Goal: Task Accomplishment & Management: Manage account settings

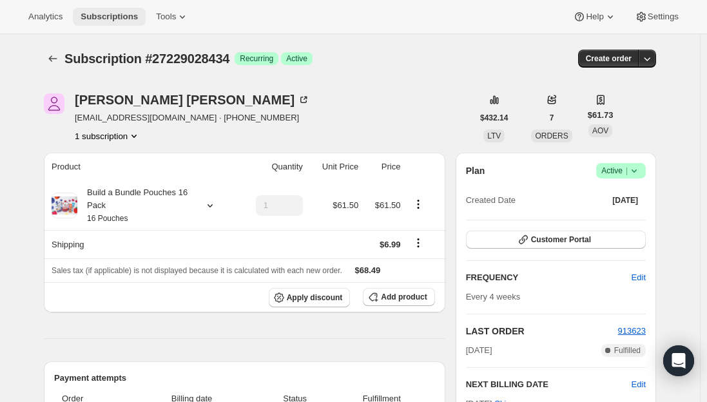
click at [103, 23] on button "Subscriptions" at bounding box center [109, 17] width 73 height 18
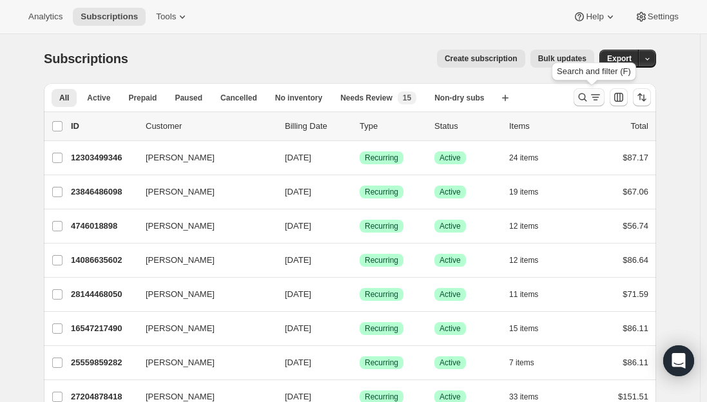
click at [583, 97] on icon "Search and filter results" at bounding box center [582, 97] width 13 height 13
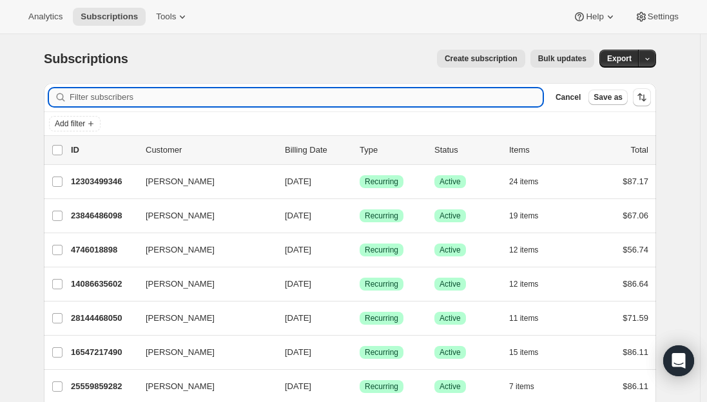
click at [405, 95] on input "Filter subscribers" at bounding box center [306, 97] width 473 height 18
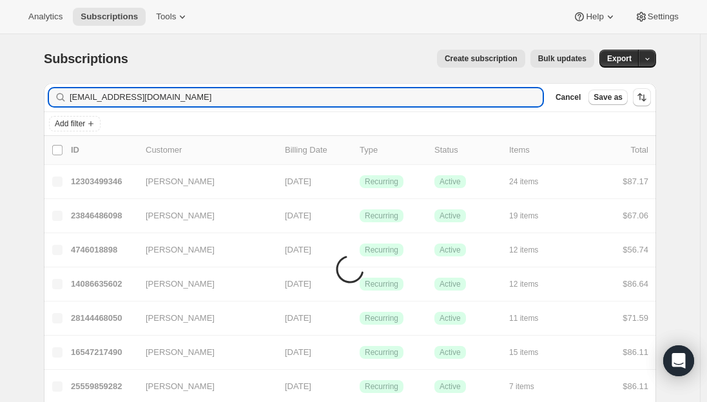
type input "[EMAIL_ADDRESS][DOMAIN_NAME]"
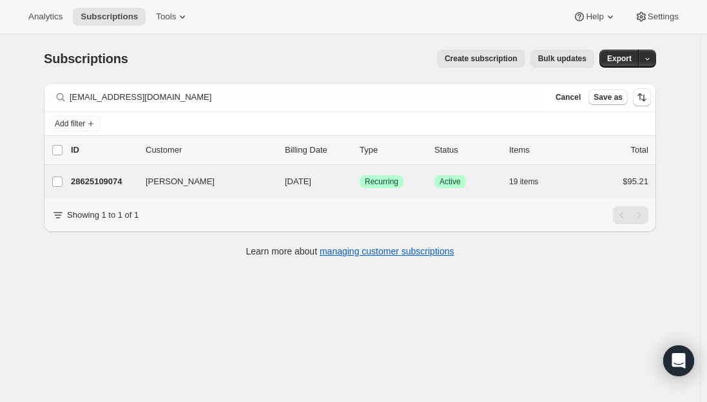
click at [109, 191] on div "[PERSON_NAME] 28625109074 [PERSON_NAME] [DATE] Success Recurring Success Active…" at bounding box center [350, 182] width 612 height 34
click at [108, 176] on p "28625109074" at bounding box center [103, 181] width 64 height 13
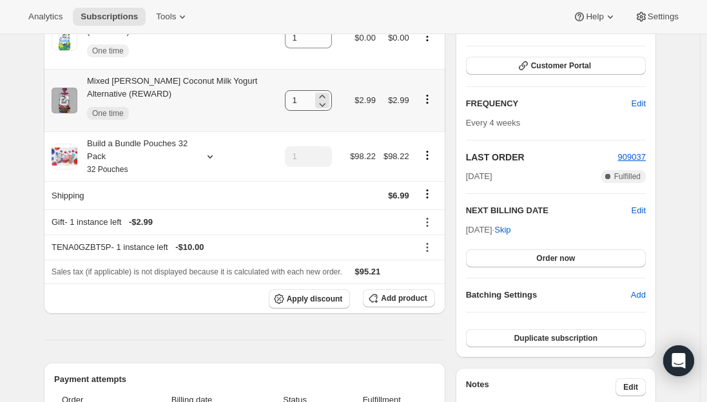
scroll to position [193, 0]
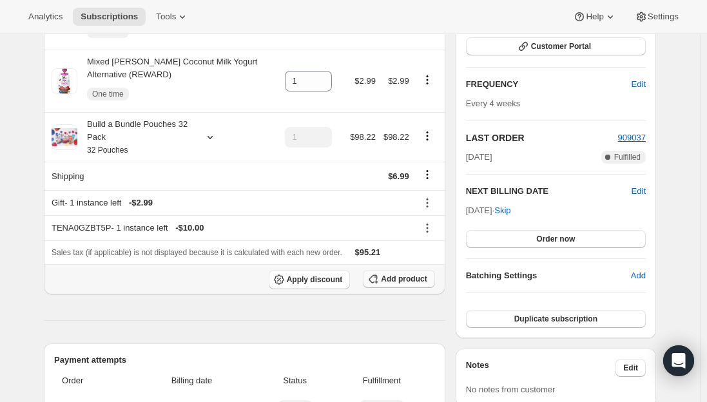
click at [405, 274] on span "Add product" at bounding box center [404, 279] width 46 height 10
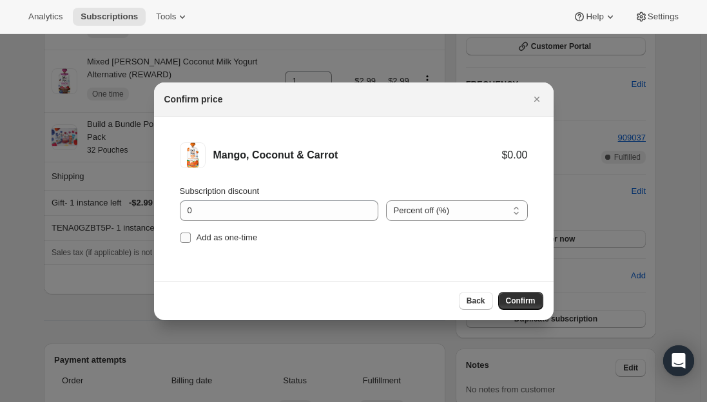
click at [184, 240] on input "Add as one-time" at bounding box center [186, 238] width 10 height 10
checkbox input "true"
drag, startPoint x: 367, startPoint y: 155, endPoint x: 193, endPoint y: 152, distance: 173.5
click at [193, 152] on div "Mango, Coconut & Carrot $0.00" at bounding box center [354, 155] width 348 height 26
copy div "Mango, Coconut & Carrot"
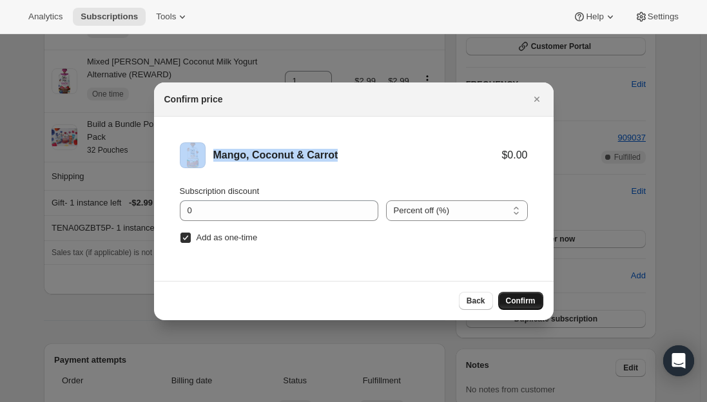
click at [520, 301] on span "Confirm" at bounding box center [521, 301] width 30 height 10
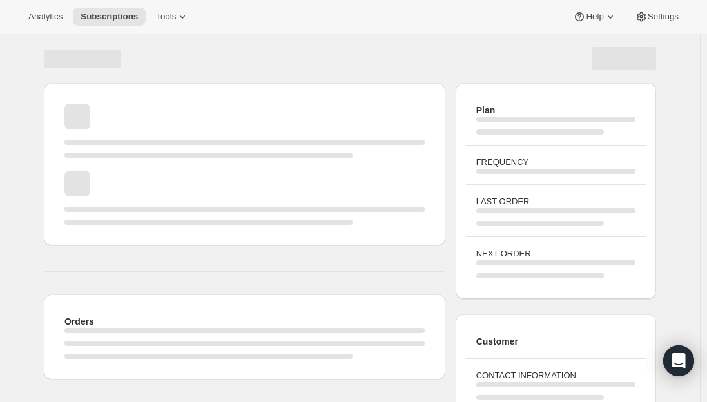
scroll to position [181, 0]
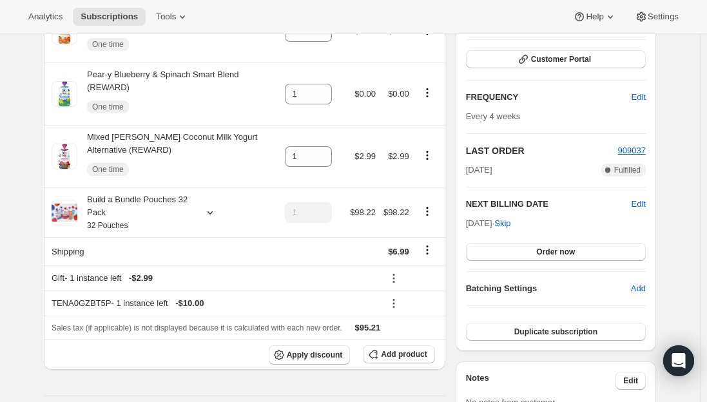
drag, startPoint x: 35, startPoint y: 223, endPoint x: 57, endPoint y: 220, distance: 22.7
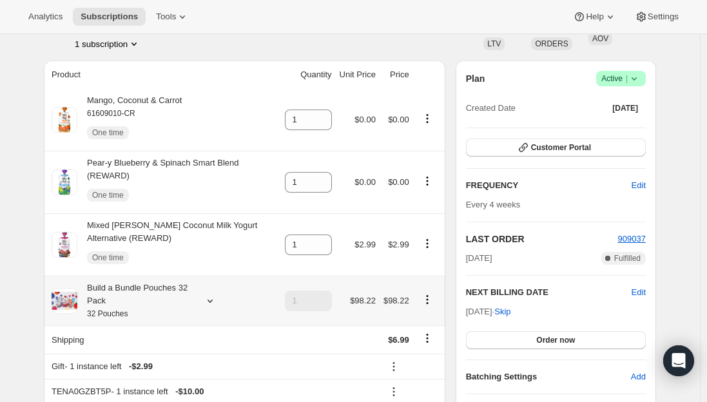
scroll to position [52, 0]
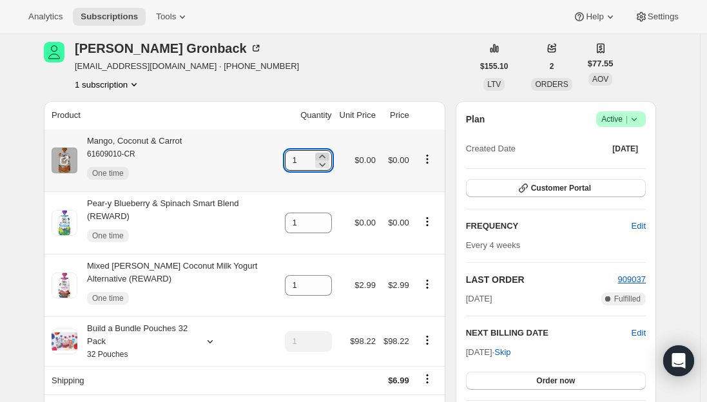
click at [329, 155] on icon at bounding box center [322, 156] width 13 height 13
type input "3"
click at [113, 16] on span "Subscriptions" at bounding box center [109, 17] width 57 height 10
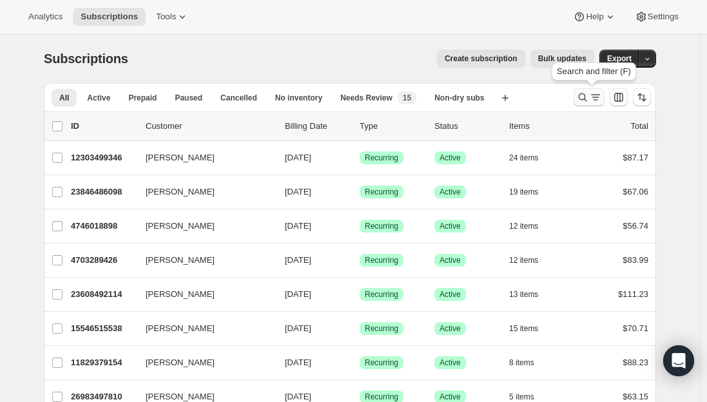
click at [598, 97] on icon "Search and filter results" at bounding box center [595, 97] width 13 height 13
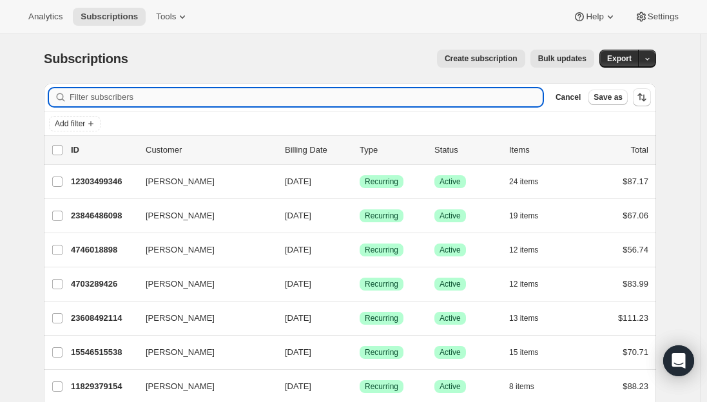
click at [168, 97] on input "Filter subscribers" at bounding box center [306, 97] width 473 height 18
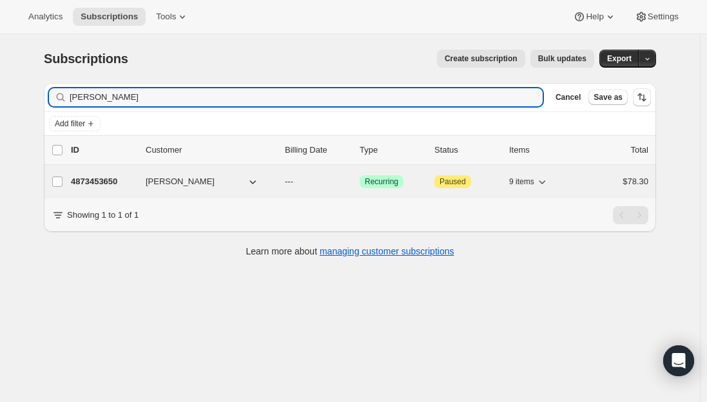
type input "[PERSON_NAME]"
click at [96, 182] on p "4873453650" at bounding box center [103, 181] width 64 height 13
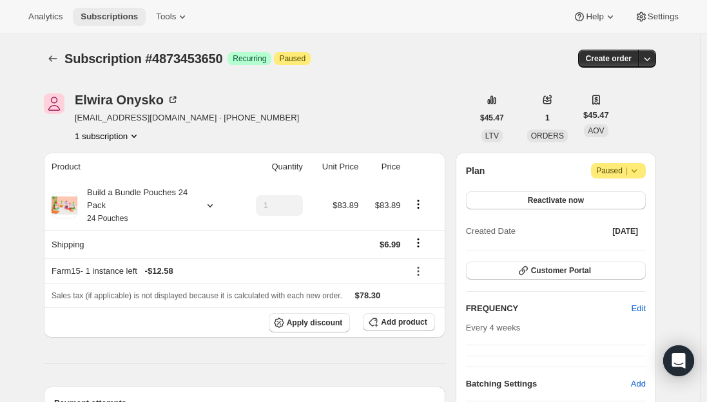
click at [103, 21] on span "Subscriptions" at bounding box center [109, 17] width 57 height 10
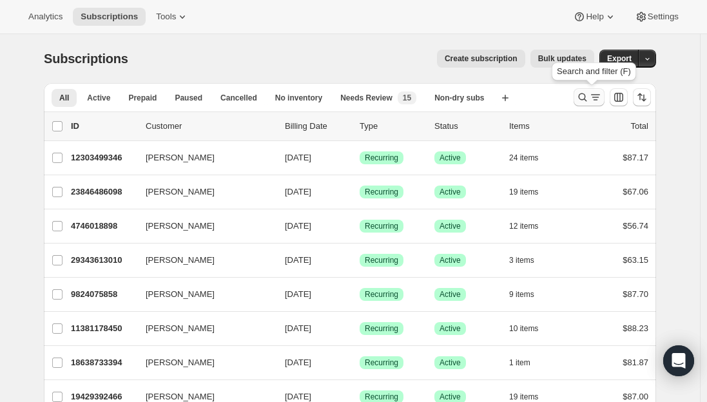
click at [588, 93] on icon "Search and filter results" at bounding box center [582, 97] width 13 height 13
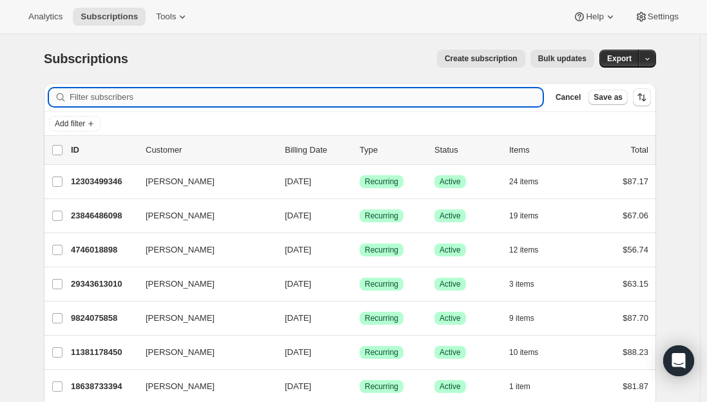
click at [222, 101] on input "Filter subscribers" at bounding box center [306, 97] width 473 height 18
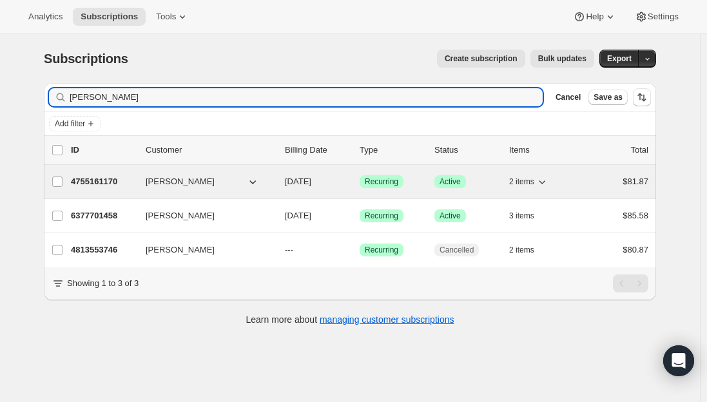
type input "[PERSON_NAME]"
click at [93, 181] on p "4755161170" at bounding box center [103, 181] width 64 height 13
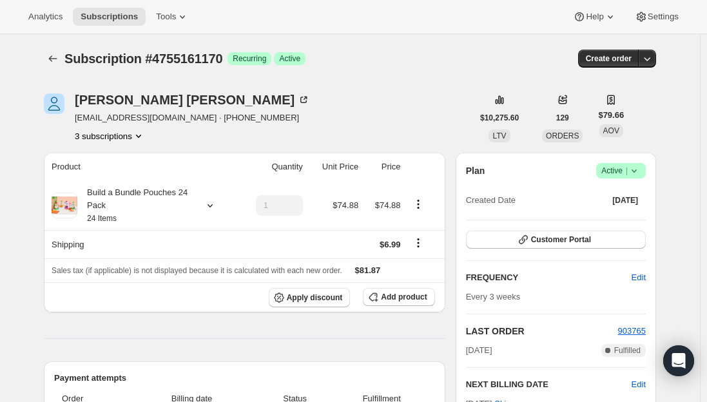
click at [153, 117] on span "[EMAIL_ADDRESS][DOMAIN_NAME] · [PHONE_NUMBER]" at bounding box center [192, 118] width 235 height 13
click at [193, 116] on span "[EMAIL_ADDRESS][DOMAIN_NAME] · [PHONE_NUMBER]" at bounding box center [192, 118] width 235 height 13
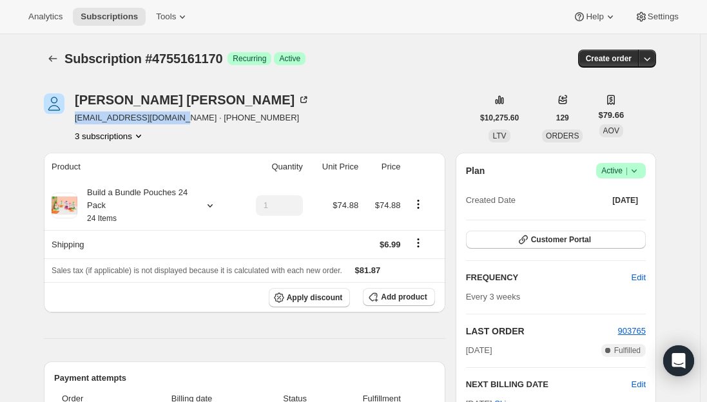
drag, startPoint x: 176, startPoint y: 117, endPoint x: 79, endPoint y: 116, distance: 96.7
click at [79, 116] on span "[EMAIL_ADDRESS][DOMAIN_NAME] · [PHONE_NUMBER]" at bounding box center [192, 118] width 235 height 13
copy span "[EMAIL_ADDRESS][DOMAIN_NAME]"
click at [48, 57] on button "Subscriptions" at bounding box center [53, 59] width 18 height 18
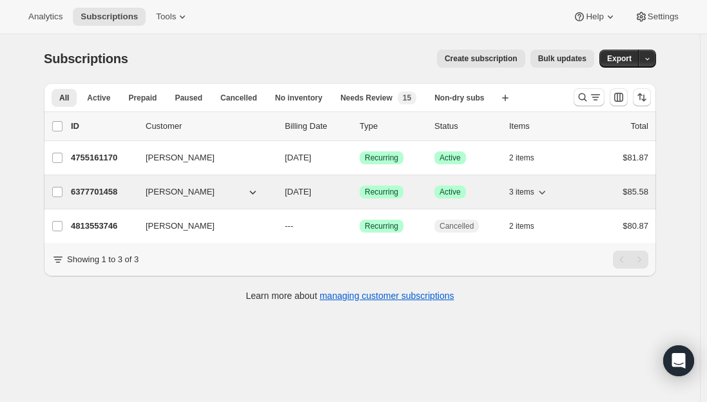
click at [98, 190] on p "6377701458" at bounding box center [103, 192] width 64 height 13
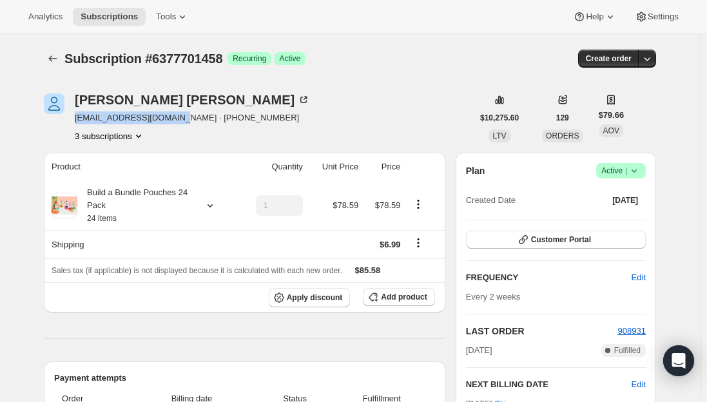
drag, startPoint x: 174, startPoint y: 117, endPoint x: 76, endPoint y: 117, distance: 98.0
click at [76, 117] on div "[PERSON_NAME] [PERSON_NAME][EMAIL_ADDRESS][DOMAIN_NAME] · [PHONE_NUMBER] 3 subs…" at bounding box center [258, 117] width 429 height 49
copy span "[EMAIL_ADDRESS][DOMAIN_NAME]"
click at [56, 58] on icon "Subscriptions" at bounding box center [52, 58] width 13 height 13
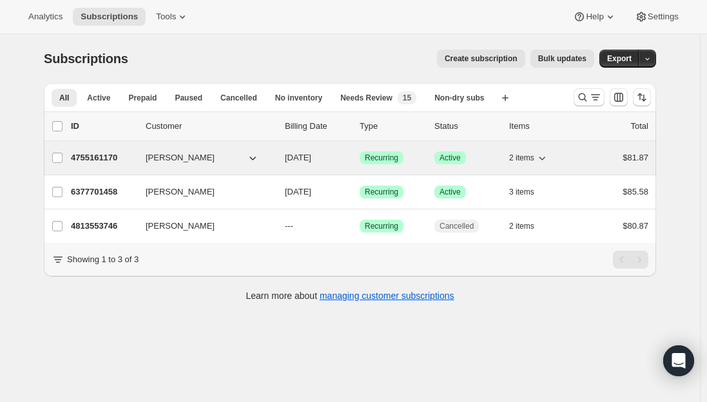
click at [95, 161] on p "4755161170" at bounding box center [103, 158] width 64 height 13
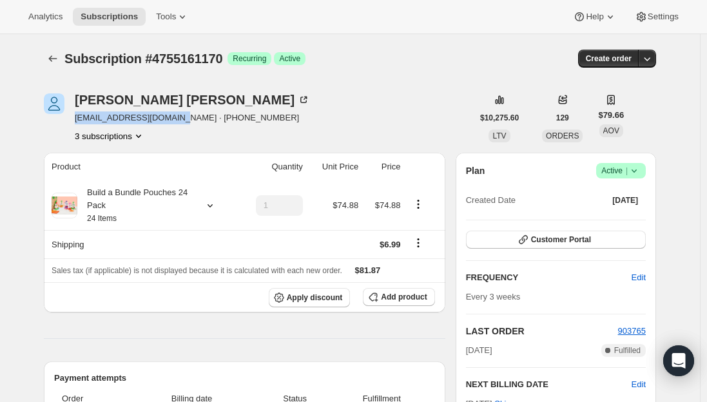
drag, startPoint x: 173, startPoint y: 116, endPoint x: 79, endPoint y: 122, distance: 94.3
click at [79, 122] on span "[EMAIL_ADDRESS][DOMAIN_NAME] · [PHONE_NUMBER]" at bounding box center [192, 118] width 235 height 13
copy span "[EMAIL_ADDRESS][DOMAIN_NAME]"
click at [108, 14] on span "Subscriptions" at bounding box center [109, 17] width 57 height 10
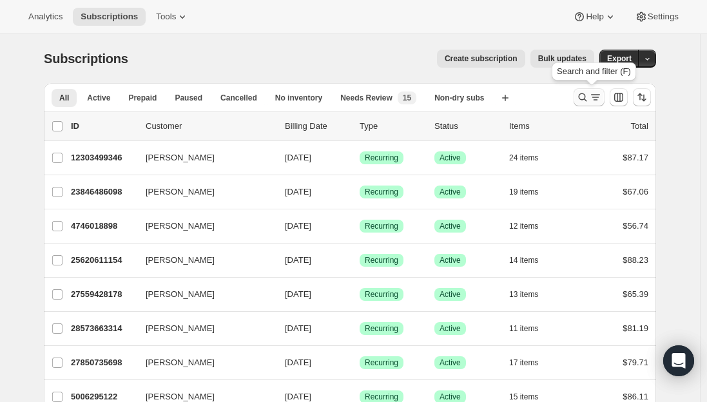
click at [589, 102] on icon "Search and filter results" at bounding box center [582, 97] width 13 height 13
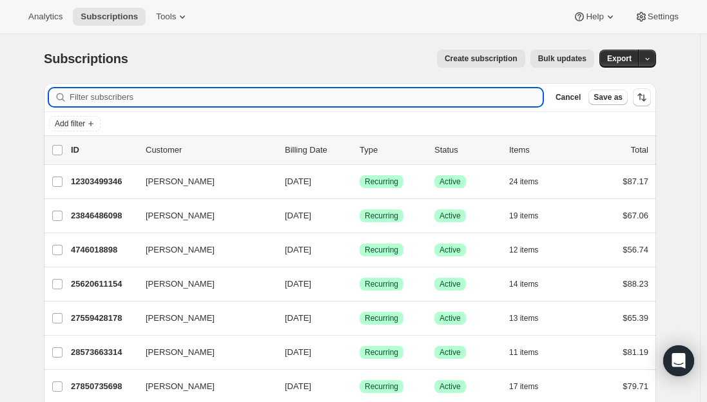
click at [217, 100] on input "Filter subscribers" at bounding box center [306, 97] width 473 height 18
click at [215, 99] on input "Filter subscribers" at bounding box center [306, 97] width 473 height 18
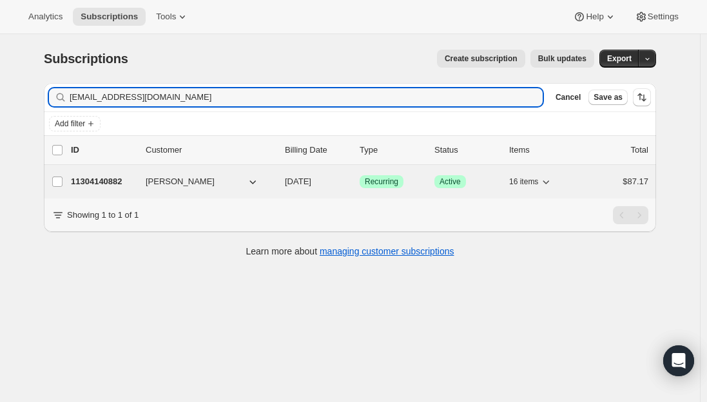
type input "[EMAIL_ADDRESS][DOMAIN_NAME]"
click at [103, 181] on p "11304140882" at bounding box center [103, 181] width 64 height 13
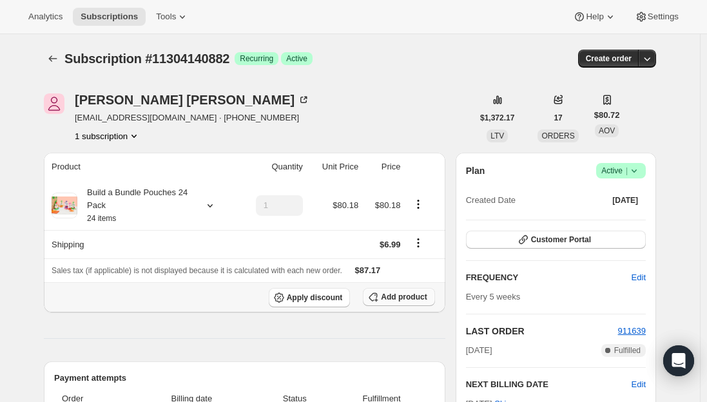
click at [402, 299] on span "Add product" at bounding box center [404, 297] width 46 height 10
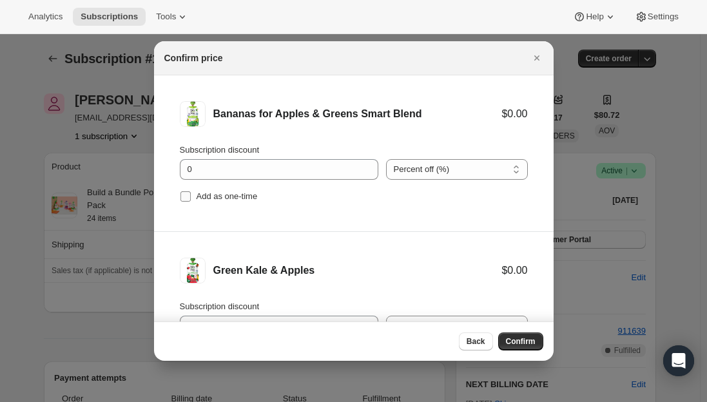
click at [184, 201] on input "Add as one-time" at bounding box center [186, 196] width 10 height 10
checkbox input "true"
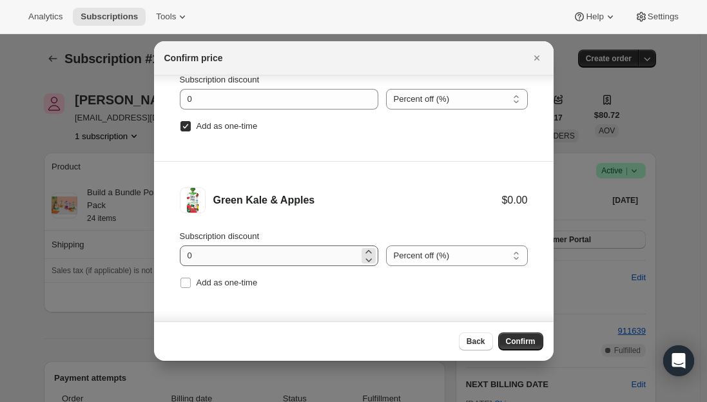
scroll to position [21, 0]
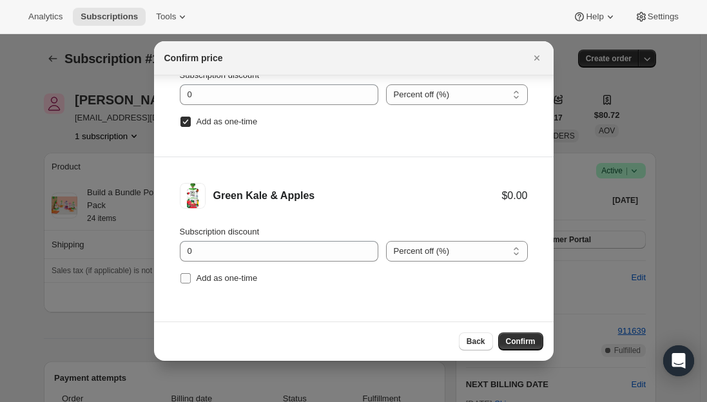
click at [188, 274] on input "Add as one-time" at bounding box center [186, 278] width 10 height 10
checkbox input "true"
click at [527, 340] on span "Confirm" at bounding box center [521, 342] width 30 height 10
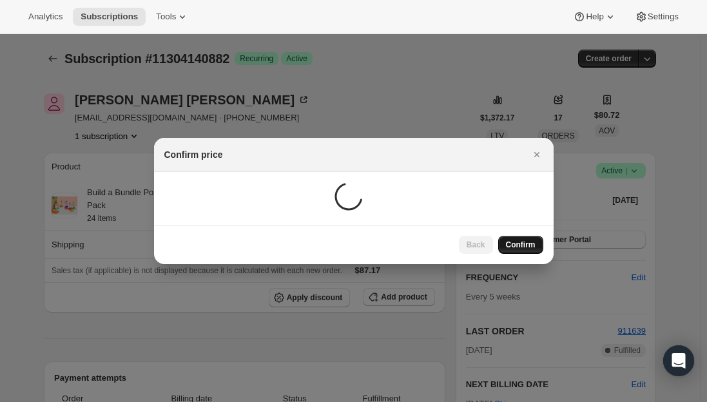
scroll to position [0, 0]
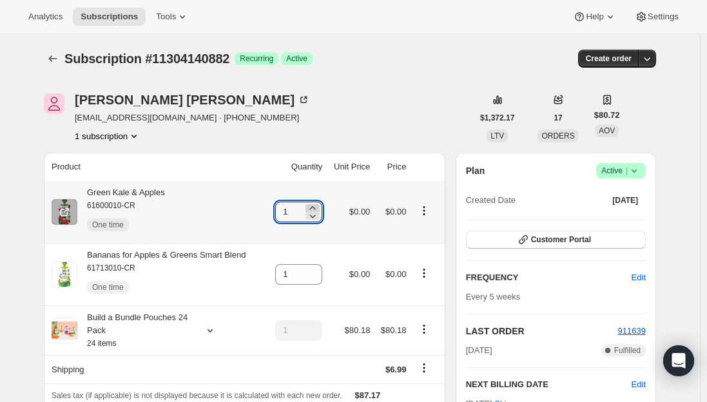
click at [315, 206] on icon at bounding box center [312, 208] width 13 height 13
type input "2"
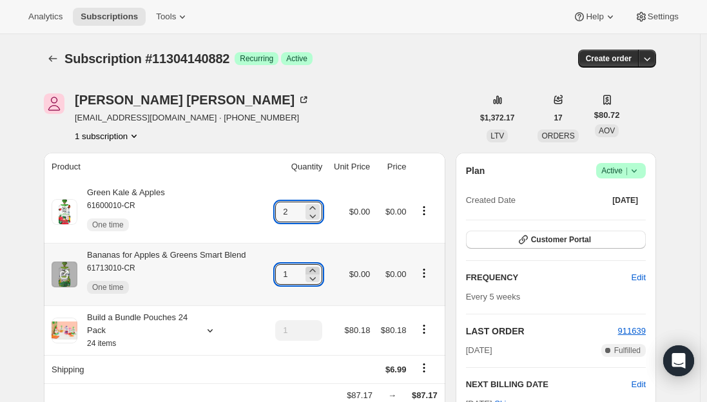
click at [319, 269] on icon at bounding box center [312, 270] width 13 height 13
type input "2"
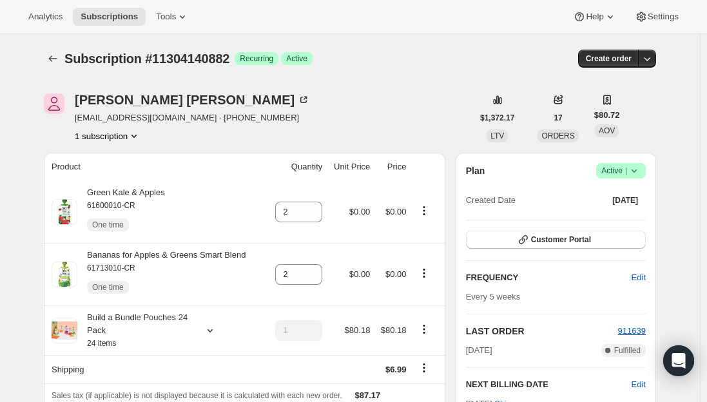
drag, startPoint x: 101, startPoint y: 15, endPoint x: 94, endPoint y: 2, distance: 14.4
click at [101, 15] on span "Subscriptions" at bounding box center [109, 17] width 57 height 10
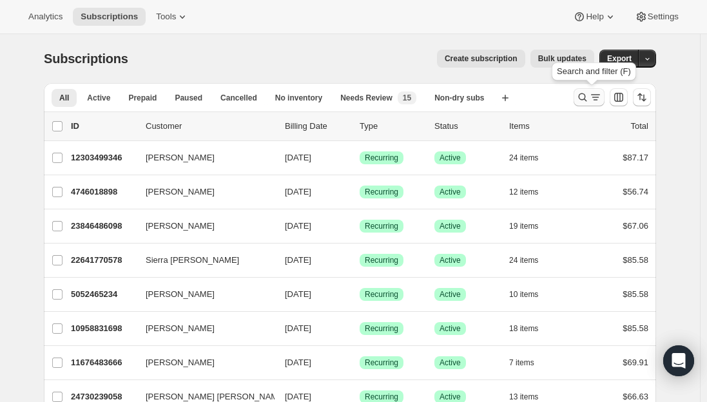
click at [585, 101] on icon "Search and filter results" at bounding box center [582, 97] width 13 height 13
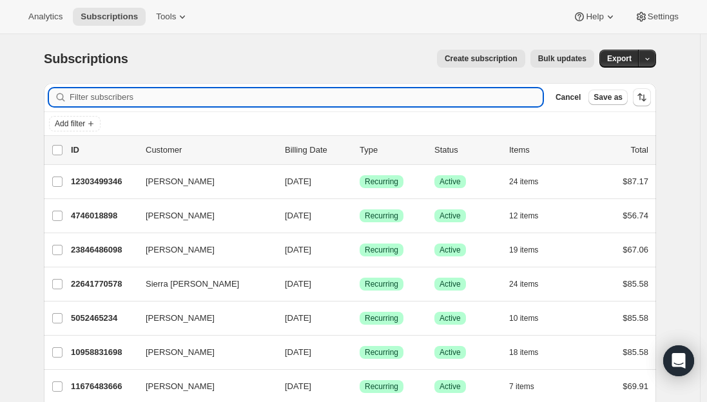
click at [211, 95] on input "Filter subscribers" at bounding box center [306, 97] width 473 height 18
paste input "[PERSON_NAME][EMAIL_ADDRESS][PERSON_NAME][DOMAIN_NAME]"
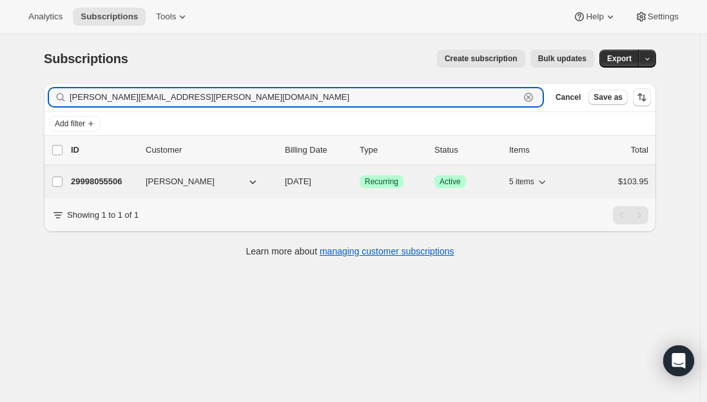
type input "[PERSON_NAME][EMAIL_ADDRESS][PERSON_NAME][DOMAIN_NAME]"
click at [97, 181] on p "29998055506" at bounding box center [103, 181] width 64 height 13
